Goal: Information Seeking & Learning: Learn about a topic

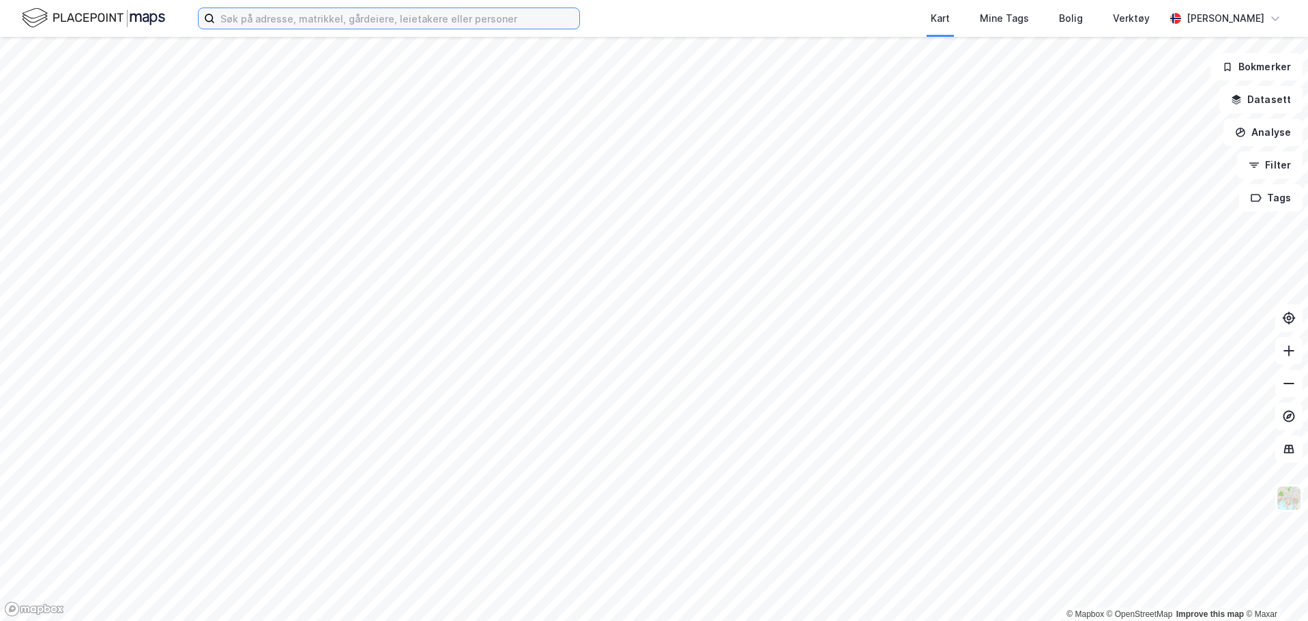
click at [422, 21] on input at bounding box center [397, 18] width 364 height 20
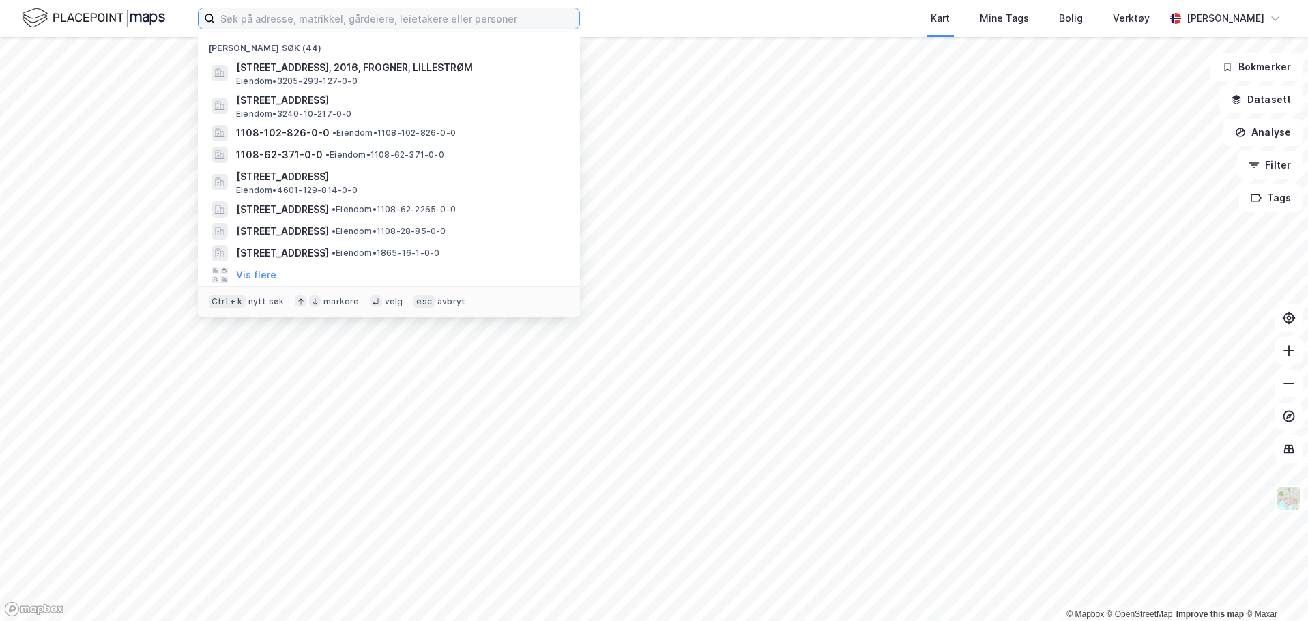
paste input "Ruseløkkveien 34"
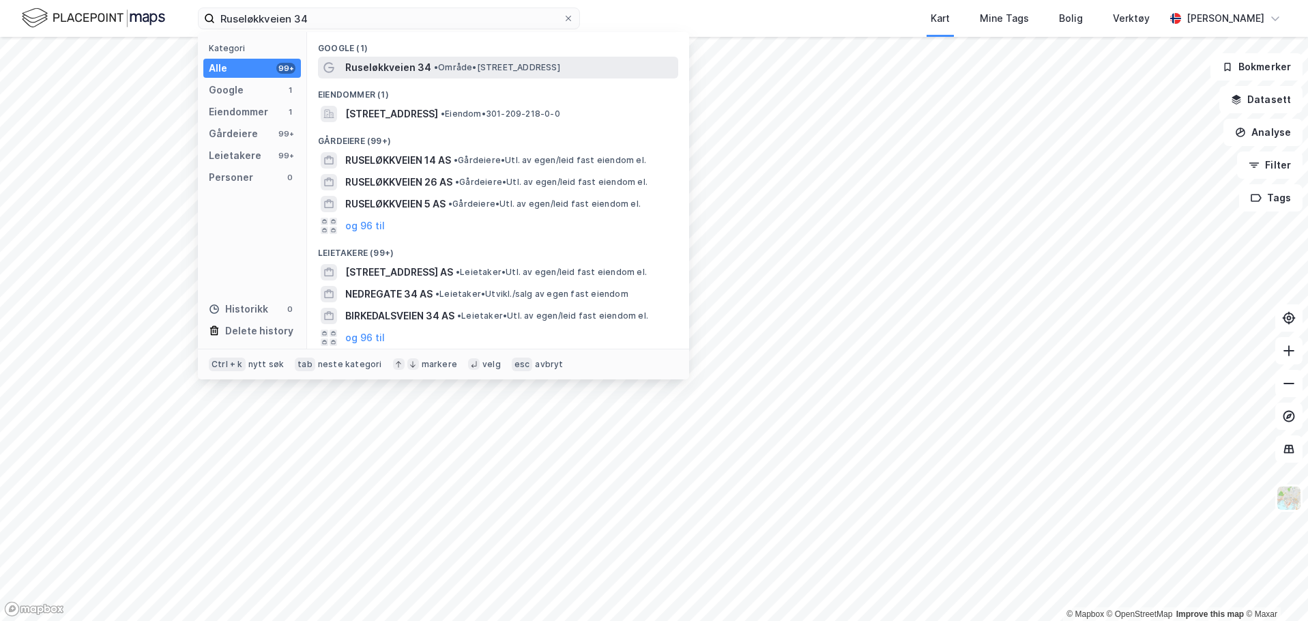
click at [452, 67] on span "• Område • [STREET_ADDRESS]" at bounding box center [497, 67] width 126 height 11
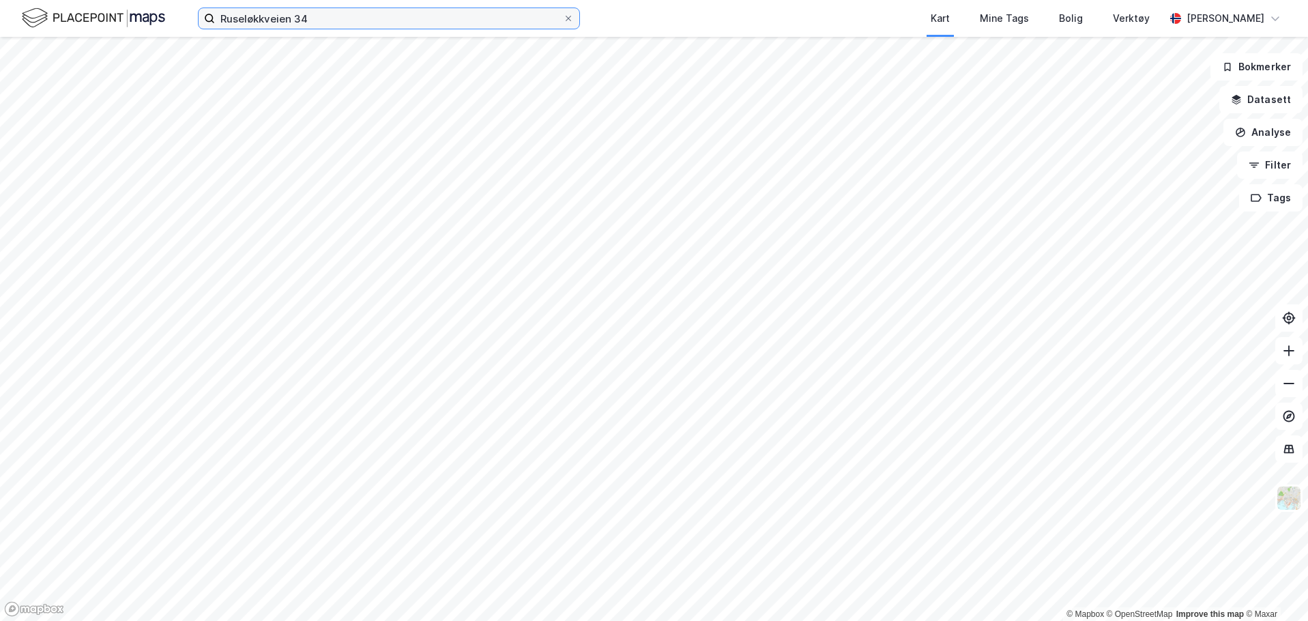
click at [357, 17] on input "Ruseløkkveien 34" at bounding box center [389, 18] width 348 height 20
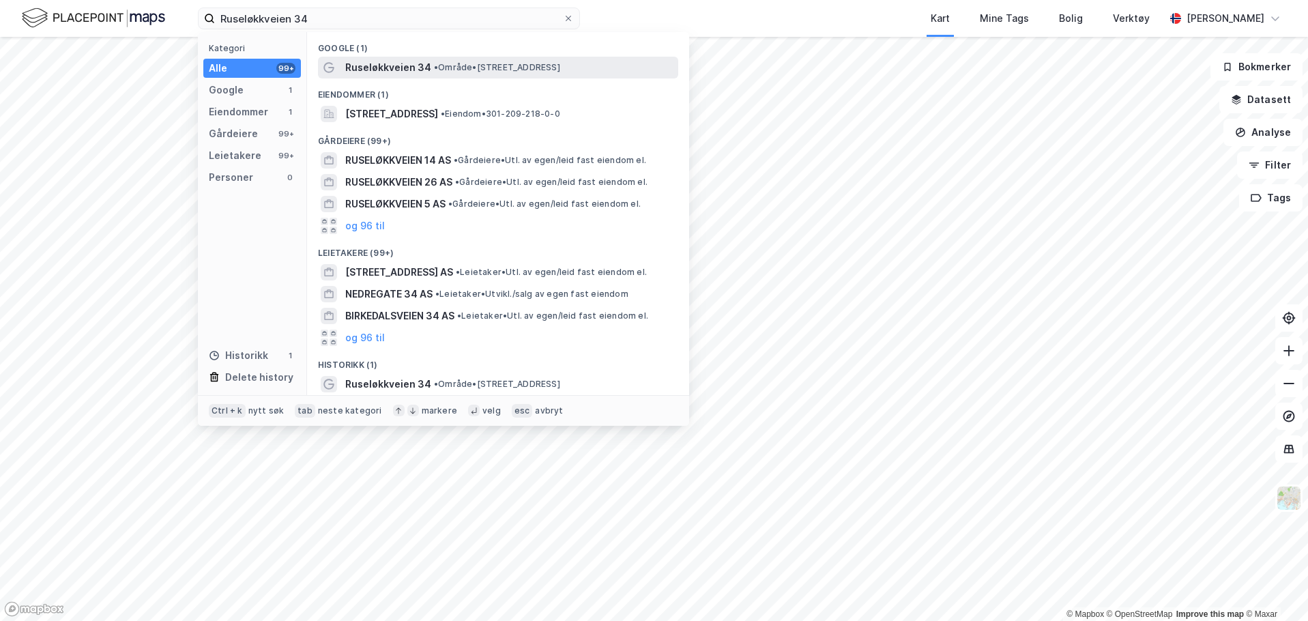
click at [408, 63] on span "Ruseløkkveien 34" at bounding box center [388, 67] width 86 height 16
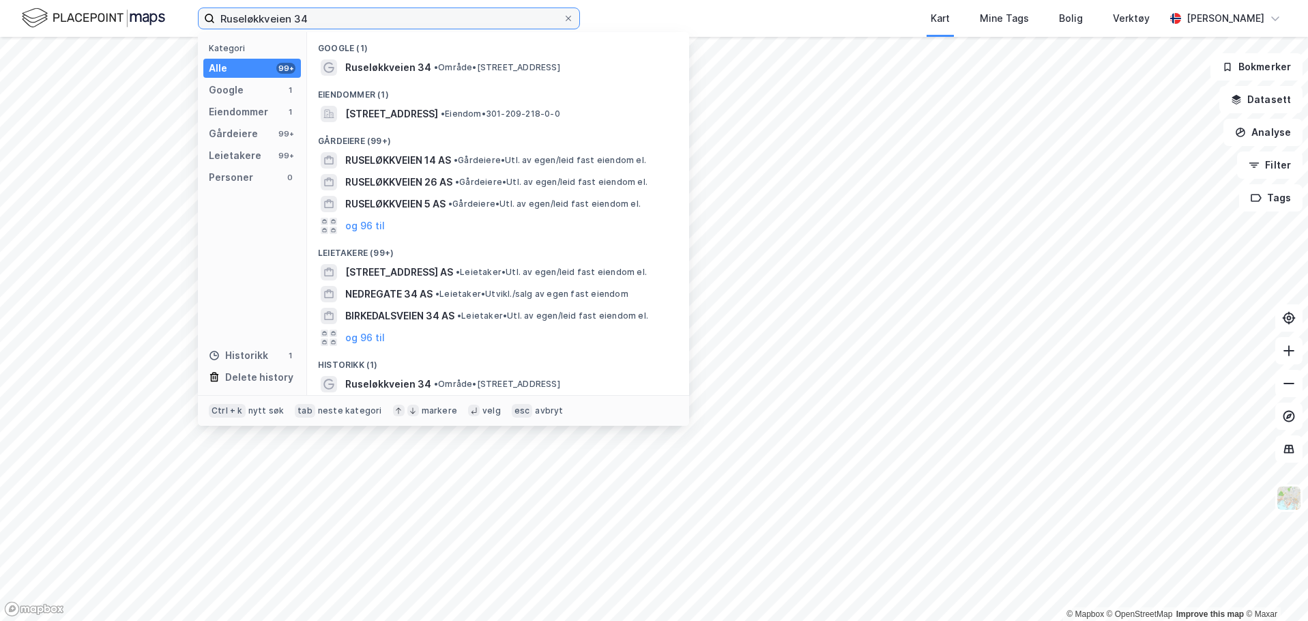
click at [357, 18] on input "Ruseløkkveien 34" at bounding box center [389, 18] width 348 height 20
click at [359, 18] on input "Ruseløkkveien 34" at bounding box center [389, 18] width 348 height 20
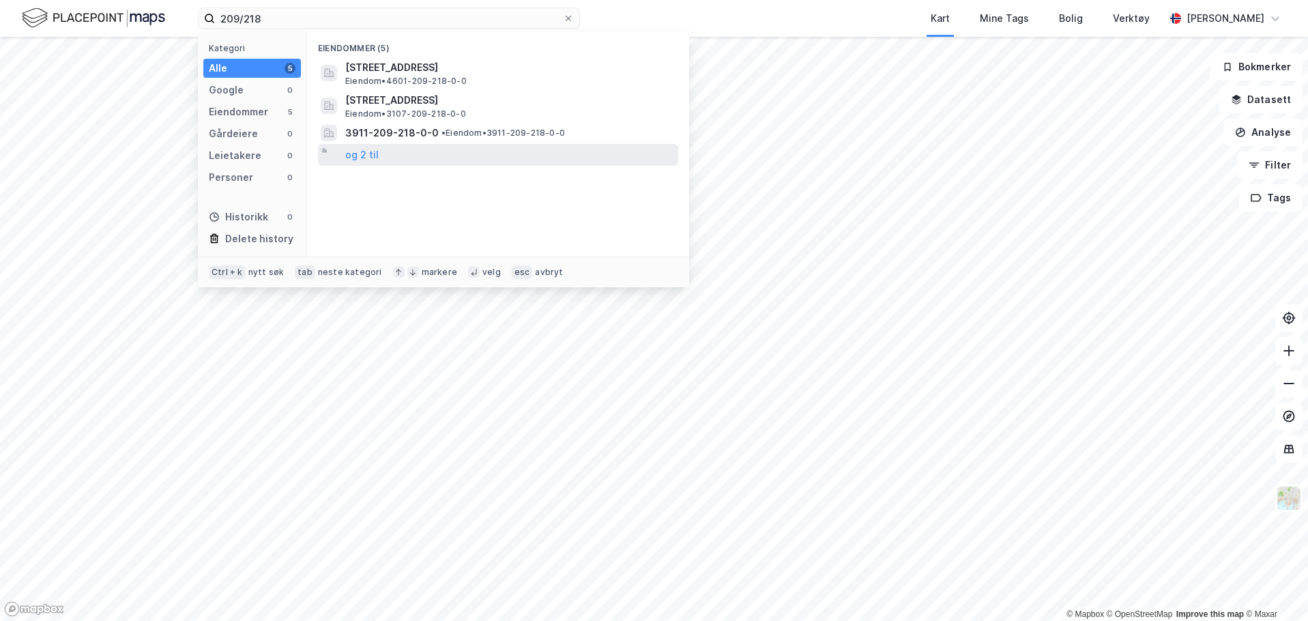
click at [424, 149] on div "og 2 til" at bounding box center [498, 155] width 360 height 22
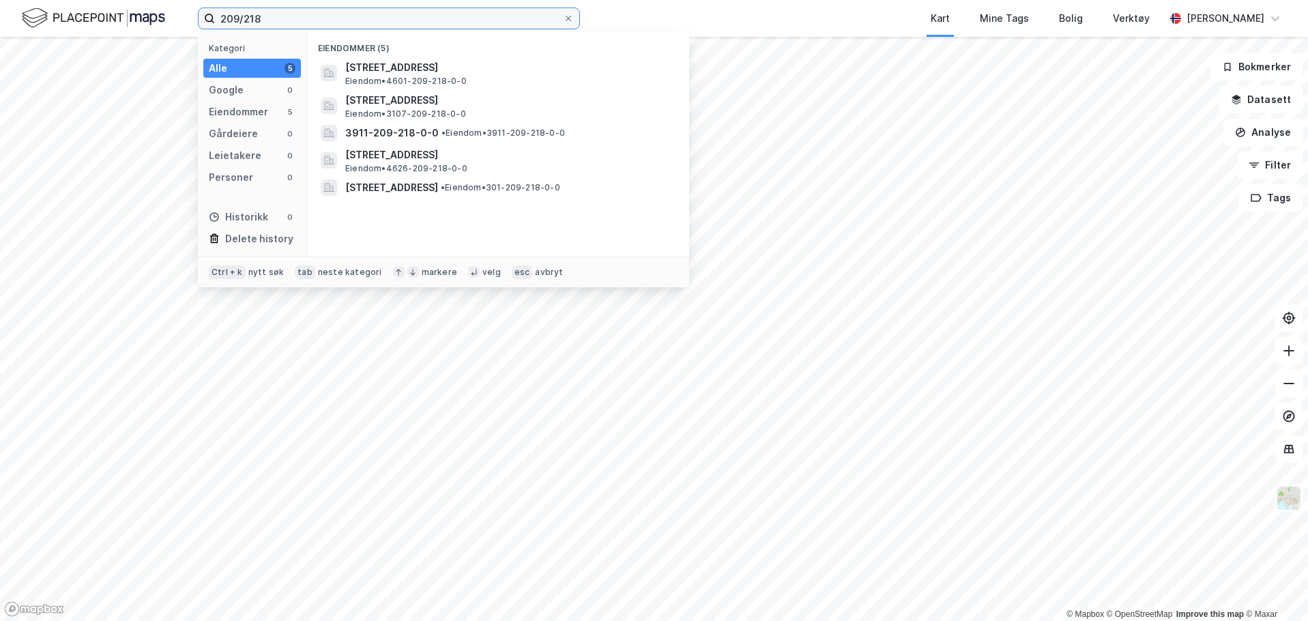
click at [320, 23] on input "209/218" at bounding box center [389, 18] width 348 height 20
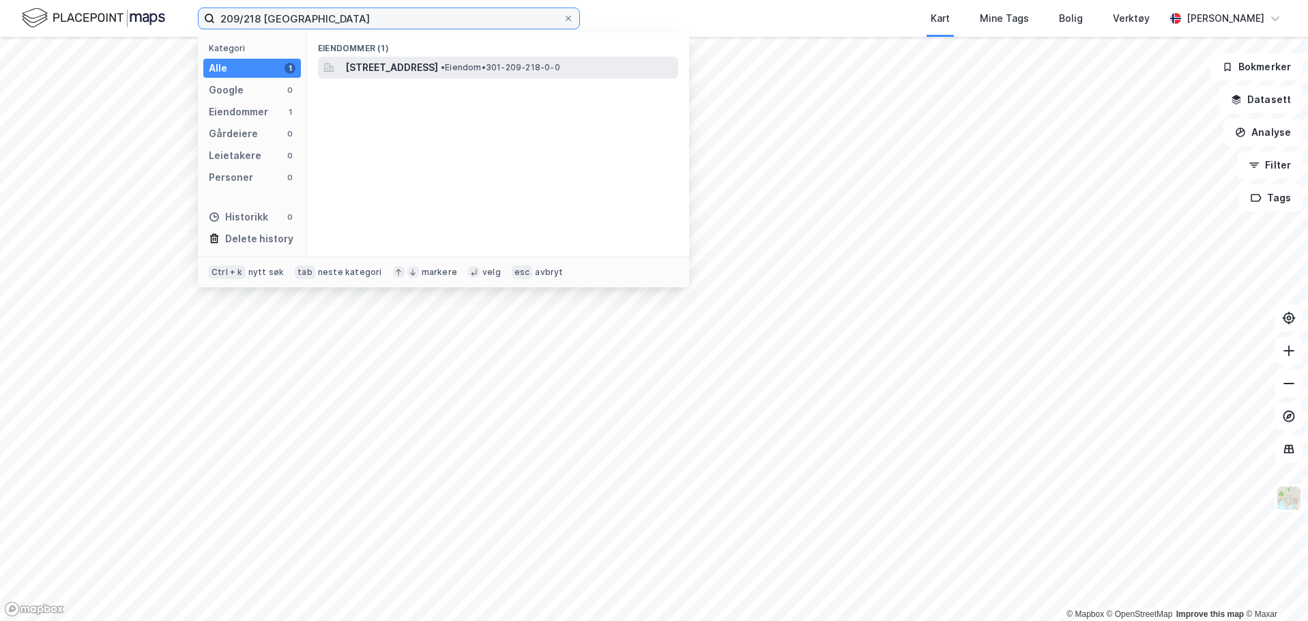
type input "209/218 [GEOGRAPHIC_DATA]"
click at [426, 61] on span "[STREET_ADDRESS]" at bounding box center [391, 67] width 93 height 16
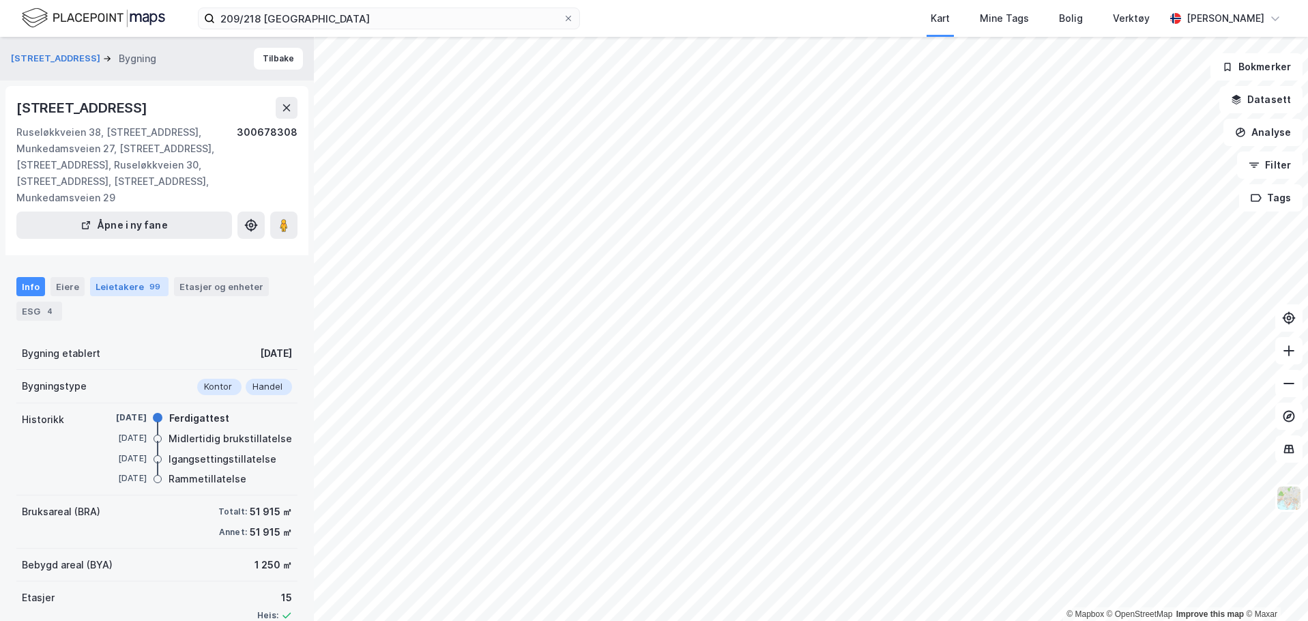
click at [123, 286] on div "Leietakere 99" at bounding box center [129, 286] width 78 height 19
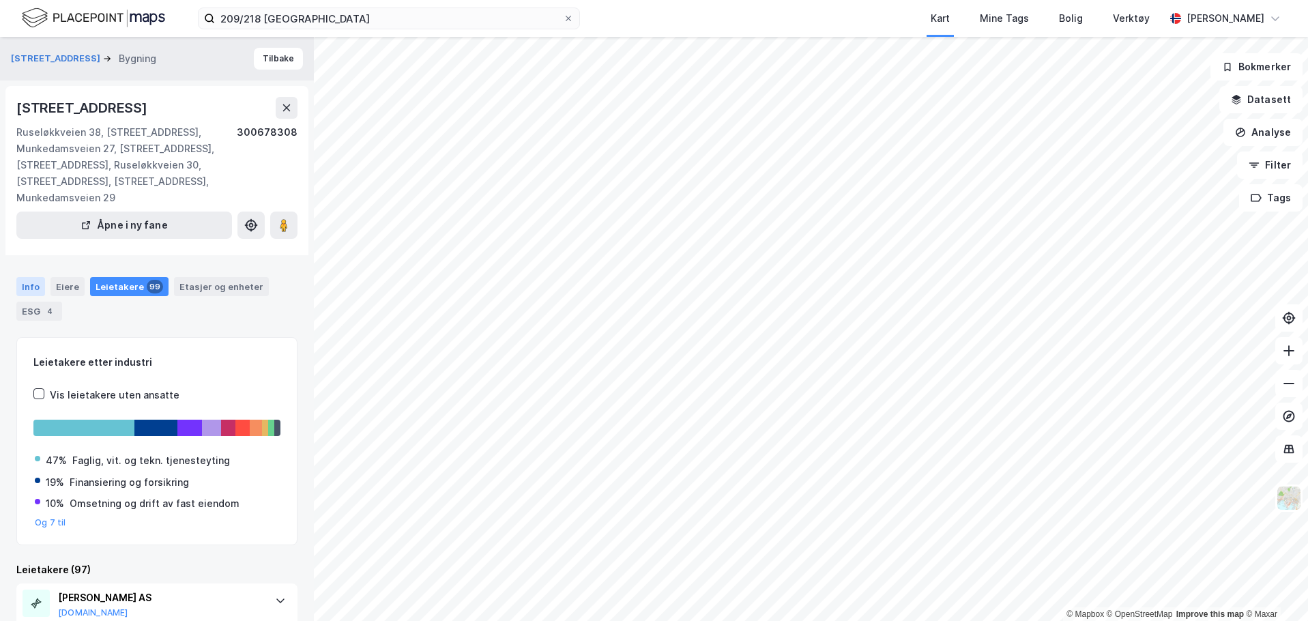
click at [40, 292] on div "Info" at bounding box center [30, 286] width 29 height 19
